Goal: Check status: Check status

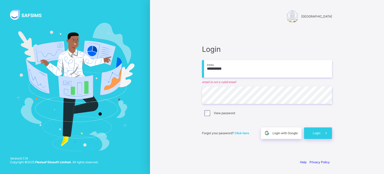
type input "**********"
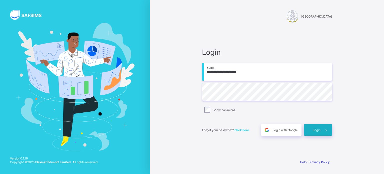
click at [319, 133] on div "Login" at bounding box center [318, 130] width 28 height 12
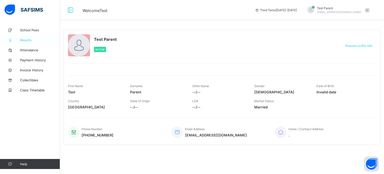
click at [33, 40] on span "Results" at bounding box center [40, 40] width 40 height 4
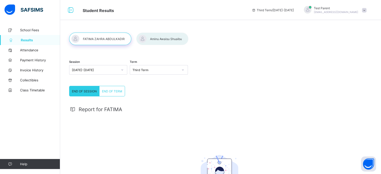
click at [160, 40] on div at bounding box center [162, 39] width 52 height 13
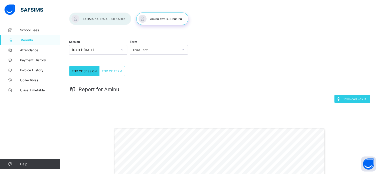
scroll to position [8, 0]
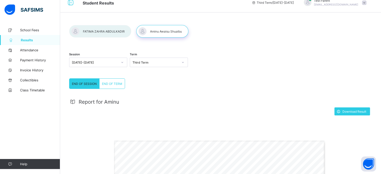
click at [174, 34] on div at bounding box center [162, 31] width 52 height 13
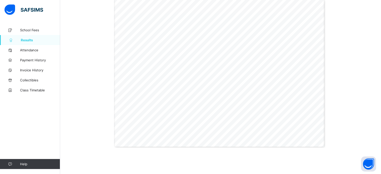
scroll to position [158, 0]
click at [154, 74] on div "Gwarzo Road, P.O. [GEOGRAPHIC_DATA] - [GEOGRAPHIC_DATA]. Tel: [PHONE_NUMBER], […" at bounding box center [219, 64] width 211 height 149
click at [165, 70] on span "26.0" at bounding box center [167, 70] width 4 height 2
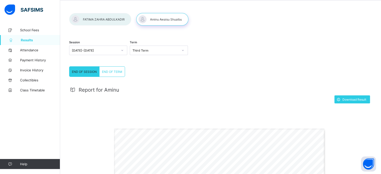
scroll to position [8, 0]
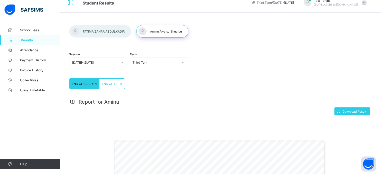
click at [105, 83] on span "END OF TERM" at bounding box center [112, 84] width 20 height 4
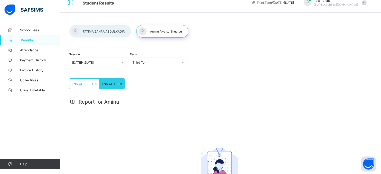
click at [88, 84] on span "END OF SESSION" at bounding box center [84, 84] width 25 height 4
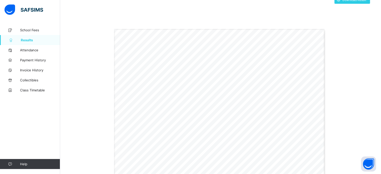
scroll to position [137, 0]
